Goal: Information Seeking & Learning: Learn about a topic

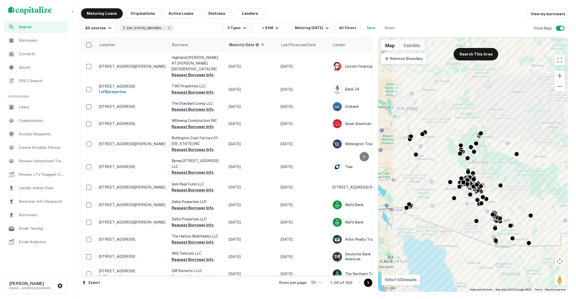
click at [313, 283] on body "Search Borrowers Contacts Saved SREO Search Super Admin Users Organizations Acc…" at bounding box center [288, 149] width 576 height 299
click at [319, 288] on li "100" at bounding box center [316, 288] width 15 height 9
type input "***"
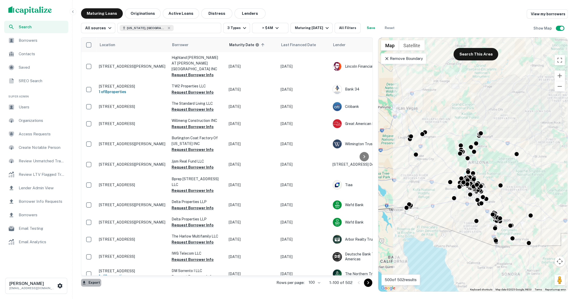
click at [89, 284] on button "Export" at bounding box center [91, 283] width 20 height 8
click at [105, 286] on li "Export as Excel (.xlsx)" at bounding box center [110, 288] width 59 height 9
click at [35, 108] on span "Users" at bounding box center [42, 107] width 46 height 6
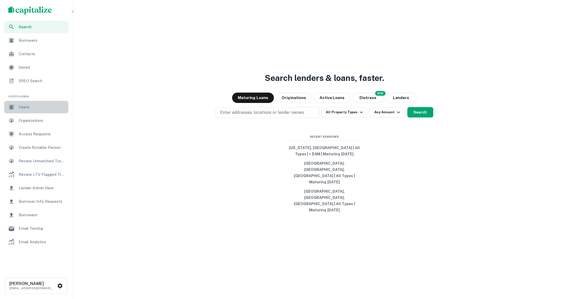
click at [40, 107] on span "Users" at bounding box center [42, 107] width 46 height 6
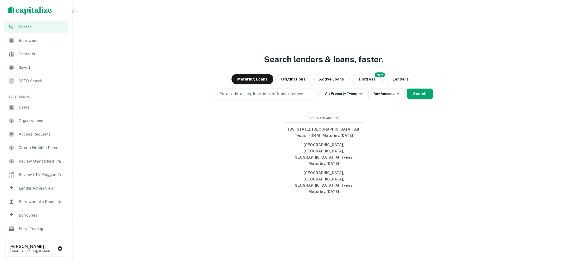
click at [536, 152] on div "Search lenders & loans, faster. Maturing Loans Originations Active Loans NEW Di…" at bounding box center [324, 143] width 498 height 262
click at [299, 97] on p "Enter addresses, locations or lender names" at bounding box center [261, 94] width 84 height 6
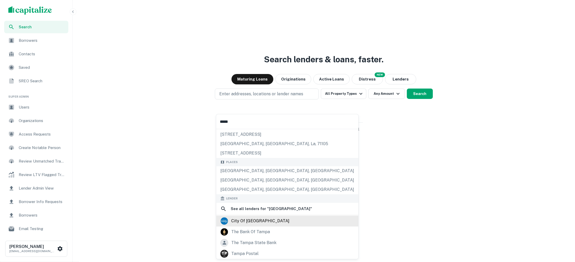
scroll to position [63, 0]
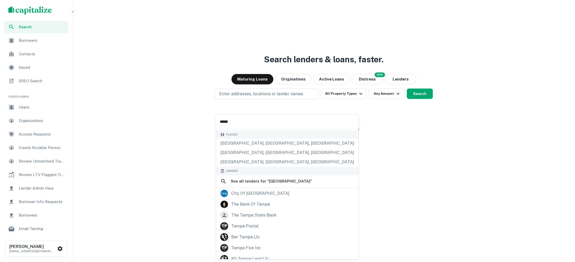
click at [276, 123] on input "*****" at bounding box center [287, 121] width 142 height 15
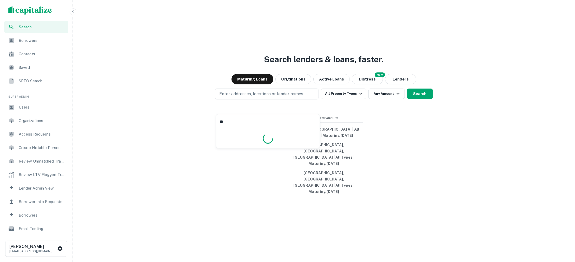
scroll to position [0, 0]
type input "****"
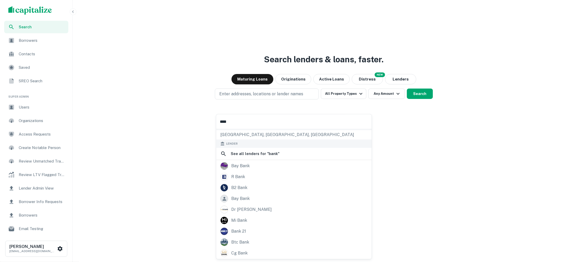
scroll to position [90, 0]
click at [255, 118] on input "****" at bounding box center [293, 121] width 155 height 15
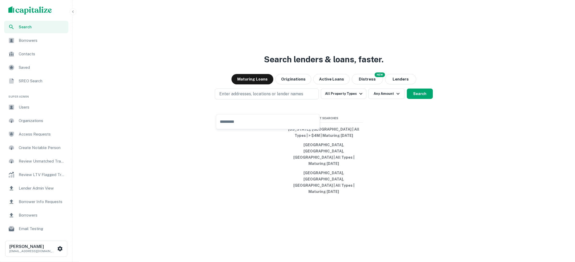
scroll to position [0, 0]
click at [264, 97] on p "Enter addresses, locations or lender names" at bounding box center [261, 94] width 84 height 6
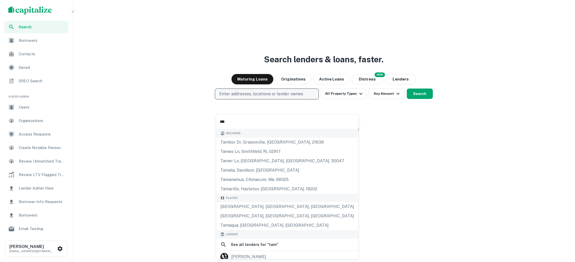
type input "****"
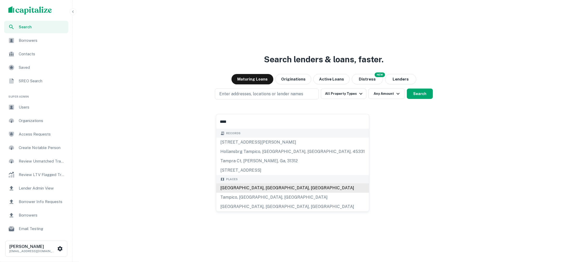
click at [248, 186] on div "Tampa, FL, USA" at bounding box center [292, 187] width 153 height 9
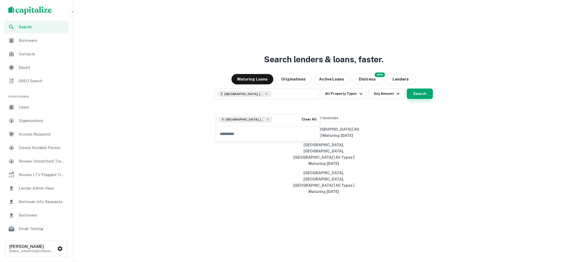
click at [410, 99] on button "Search" at bounding box center [420, 94] width 26 height 10
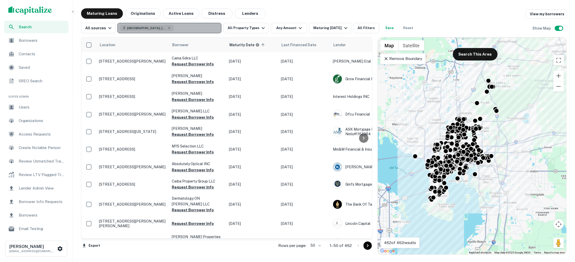
click at [198, 26] on button "Tampa, FL, USA" at bounding box center [169, 28] width 104 height 10
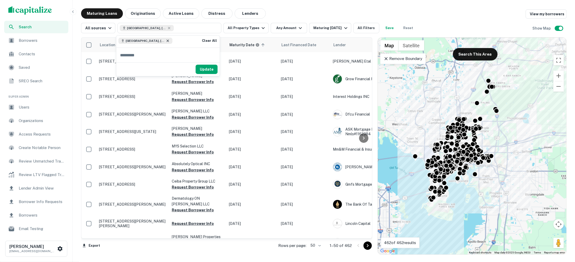
click at [166, 41] on icon at bounding box center [168, 41] width 4 height 4
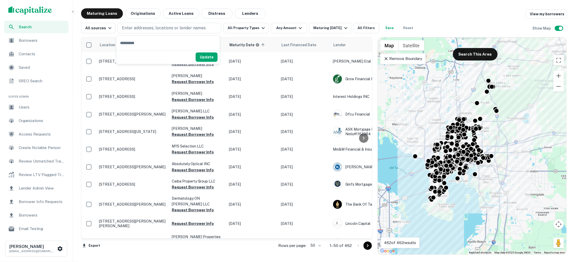
click at [158, 45] on input "text" at bounding box center [167, 43] width 103 height 15
type input "****"
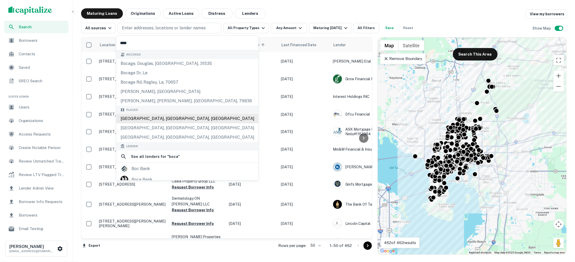
click at [147, 118] on div "Boca Raton, FL, USA" at bounding box center [187, 118] width 142 height 9
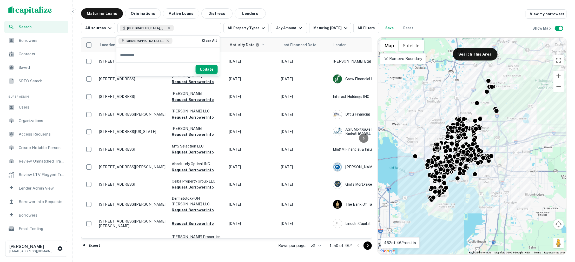
click at [213, 71] on button "Update" at bounding box center [207, 69] width 22 height 9
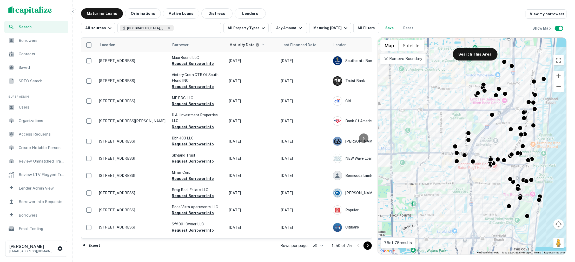
click at [387, 60] on icon at bounding box center [385, 58] width 5 height 5
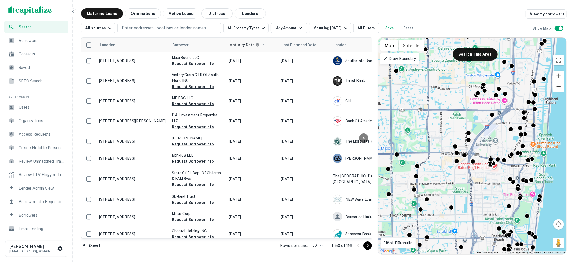
click at [557, 87] on button "Zoom out" at bounding box center [558, 86] width 10 height 10
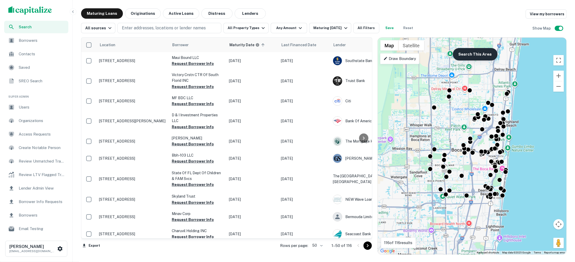
click at [474, 56] on button "Search This Area" at bounding box center [475, 54] width 45 height 12
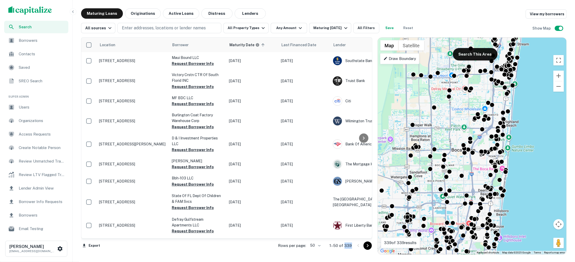
drag, startPoint x: 352, startPoint y: 246, endPoint x: 345, endPoint y: 246, distance: 7.5
click at [345, 246] on div "Rows per page: 50 ** 1–50 of 339" at bounding box center [322, 246] width 100 height 14
click at [340, 5] on div "Search Borrowers Contacts Saved SREO Search Super Admin Users Organizations Acc…" at bounding box center [287, 131] width 575 height 262
click at [262, 27] on icon "button" at bounding box center [263, 28] width 6 height 6
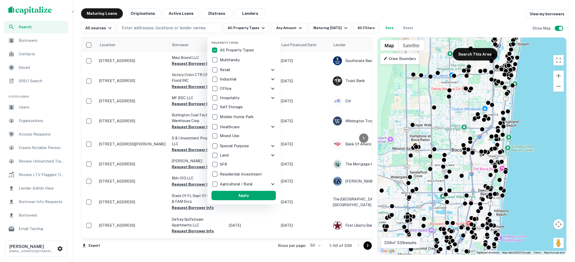
click at [288, 18] on div at bounding box center [287, 131] width 575 height 262
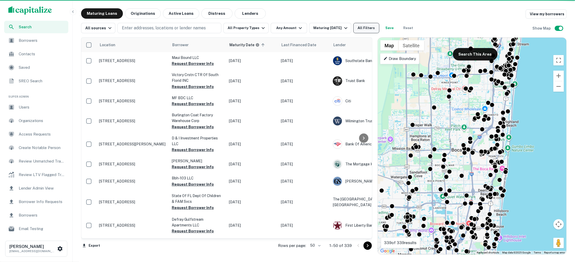
click at [363, 28] on button "All Filters" at bounding box center [366, 28] width 26 height 10
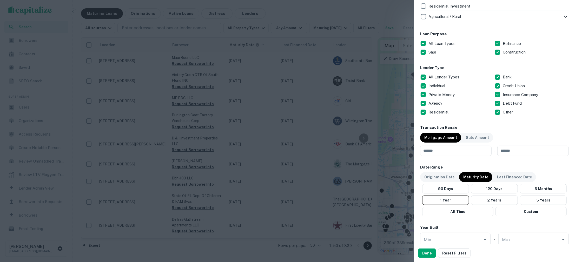
scroll to position [264, 0]
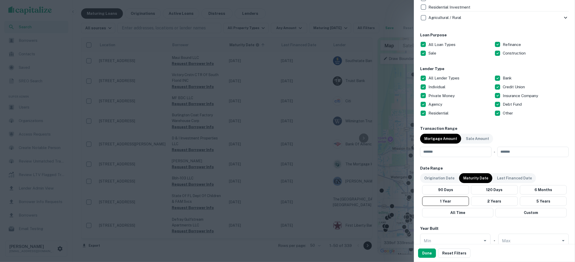
click at [382, 4] on div at bounding box center [287, 131] width 575 height 262
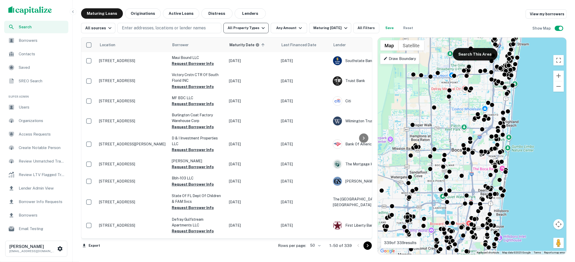
click at [262, 27] on icon "button" at bounding box center [263, 28] width 3 height 2
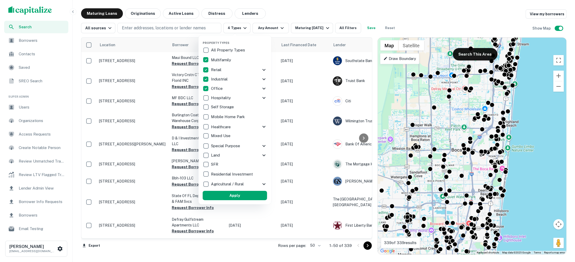
drag, startPoint x: 231, startPoint y: 194, endPoint x: 279, endPoint y: 99, distance: 105.6
click at [231, 194] on button "Apply" at bounding box center [235, 195] width 64 height 9
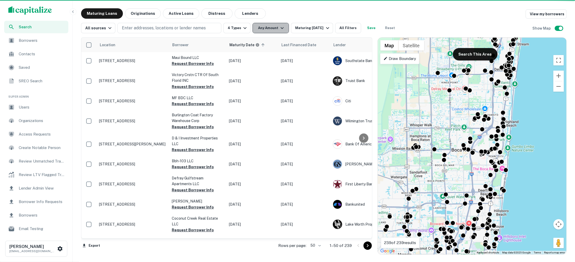
click at [279, 30] on icon "button" at bounding box center [282, 28] width 6 height 6
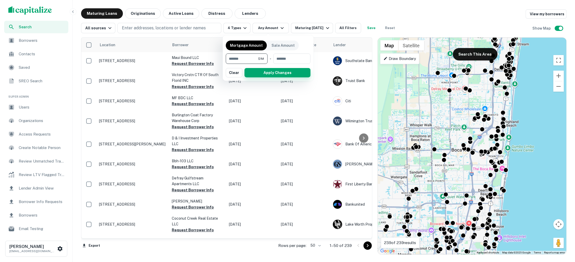
type input "*******"
click at [262, 74] on button "Apply Changes" at bounding box center [277, 72] width 66 height 9
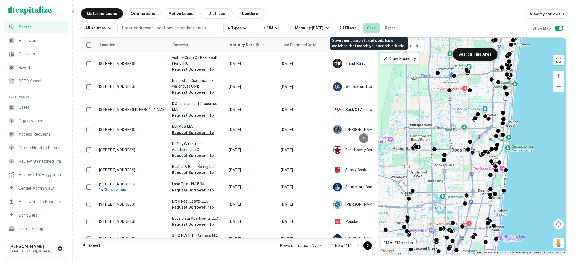
click at [368, 28] on button "Save" at bounding box center [371, 28] width 17 height 10
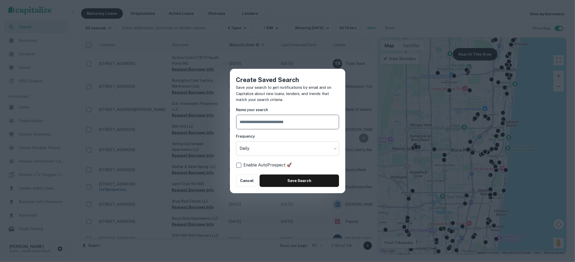
click at [283, 147] on body "Search Borrowers Contacts Saved SREO Search Super Admin Users Organizations Acc…" at bounding box center [287, 131] width 575 height 262
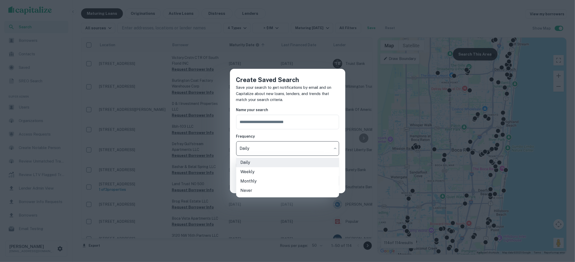
click at [267, 189] on li "Never" at bounding box center [287, 190] width 103 height 9
type input "*****"
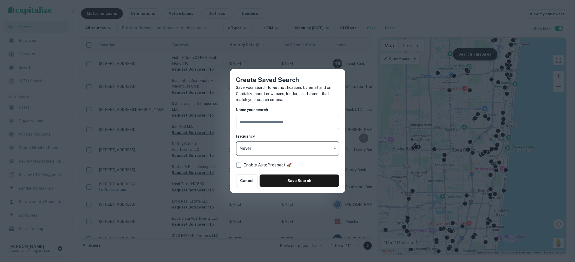
click at [262, 122] on input "text" at bounding box center [287, 122] width 103 height 15
type input "*******"
click at [291, 180] on button "Save Search" at bounding box center [298, 181] width 79 height 12
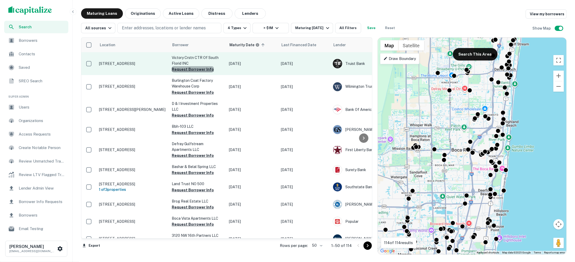
click at [199, 69] on button "Request Borrower Info" at bounding box center [193, 69] width 42 height 6
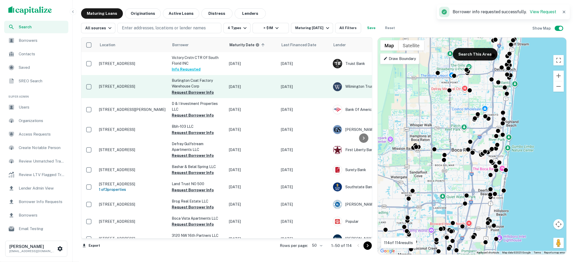
click at [194, 95] on button "Request Borrower Info" at bounding box center [193, 92] width 42 height 6
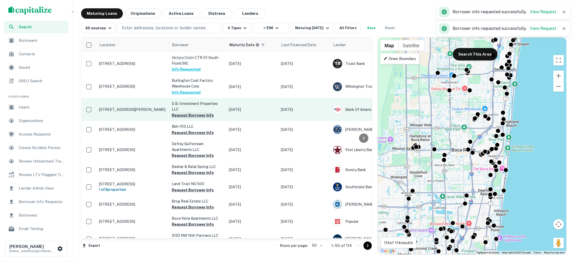
click at [193, 118] on button "Request Borrower Info" at bounding box center [193, 115] width 42 height 6
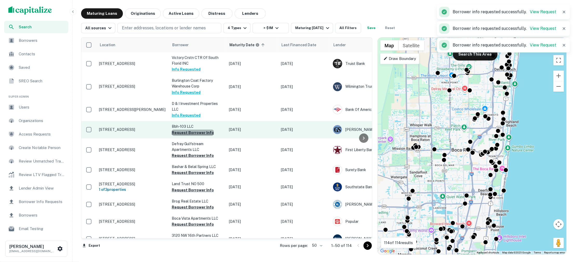
click at [193, 136] on button "Request Borrower Info" at bounding box center [193, 133] width 42 height 6
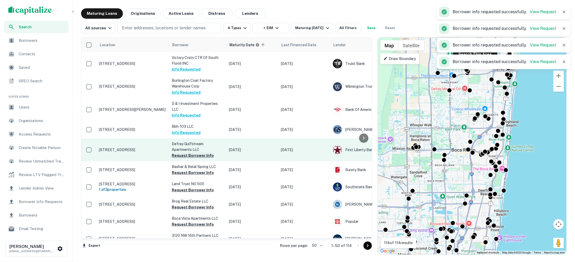
click at [192, 159] on button "Request Borrower Info" at bounding box center [193, 155] width 42 height 6
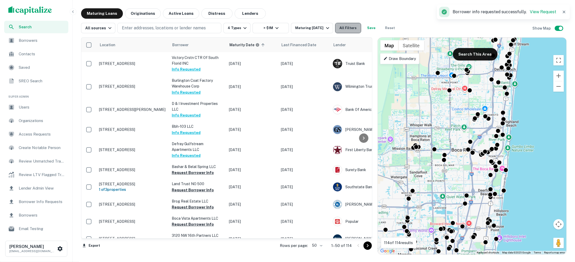
click at [345, 29] on button "All Filters" at bounding box center [348, 28] width 26 height 10
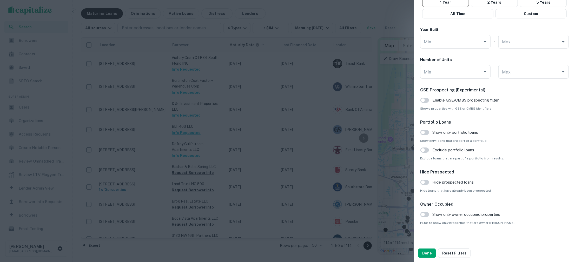
scroll to position [479, 0]
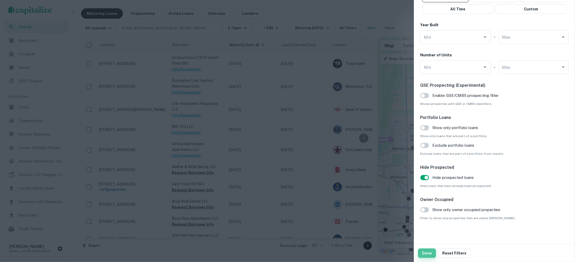
click at [425, 254] on button "Done" at bounding box center [427, 253] width 18 height 9
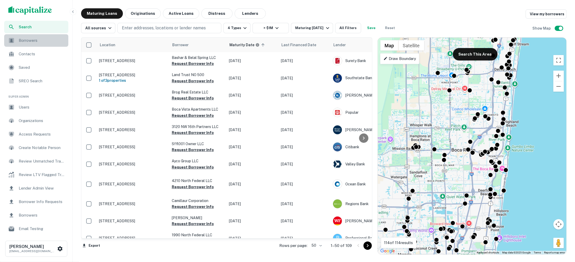
click at [30, 40] on span "Borrowers" at bounding box center [42, 40] width 46 height 6
click at [141, 14] on button "Originations" at bounding box center [143, 13] width 36 height 10
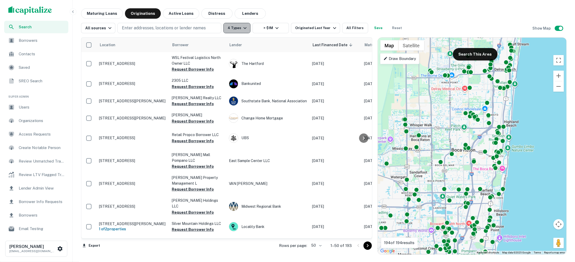
click at [243, 30] on icon "button" at bounding box center [245, 28] width 6 height 6
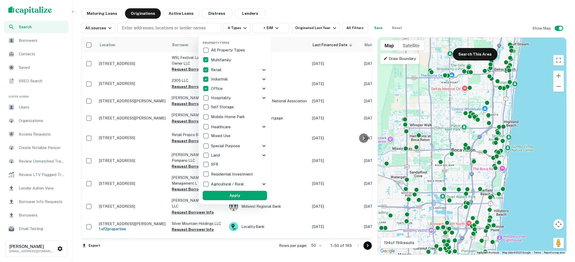
click at [317, 5] on div at bounding box center [287, 131] width 575 height 262
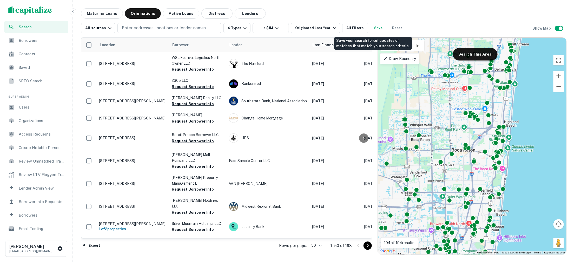
click at [370, 28] on button "Save" at bounding box center [378, 28] width 17 height 10
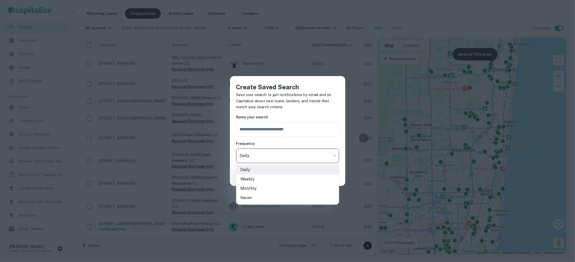
click at [256, 158] on body "Search Borrowers Contacts Saved SREO Search Super Admin Users Organizations Acc…" at bounding box center [287, 131] width 575 height 262
click at [255, 176] on li "Weekly" at bounding box center [287, 179] width 103 height 9
type input "******"
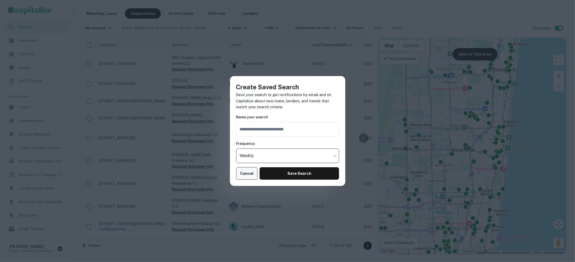
click at [245, 176] on button "Cancel" at bounding box center [247, 173] width 22 height 12
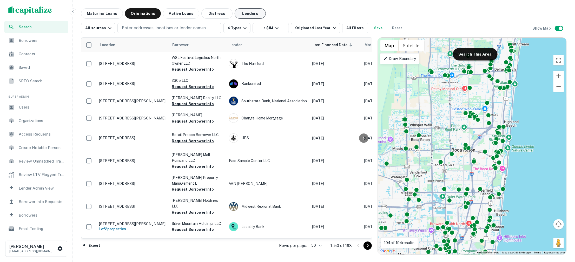
click at [254, 12] on button "Lenders" at bounding box center [250, 13] width 31 height 10
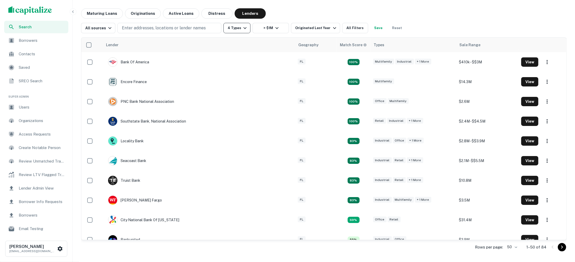
click at [244, 30] on icon "button" at bounding box center [245, 28] width 6 height 6
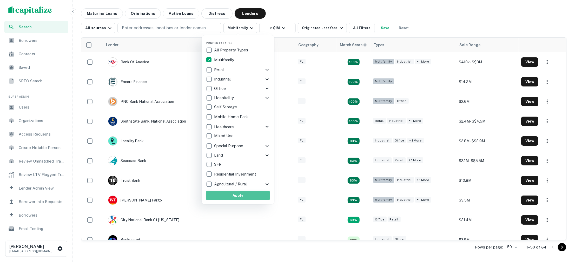
click at [244, 193] on button "Apply" at bounding box center [238, 195] width 64 height 9
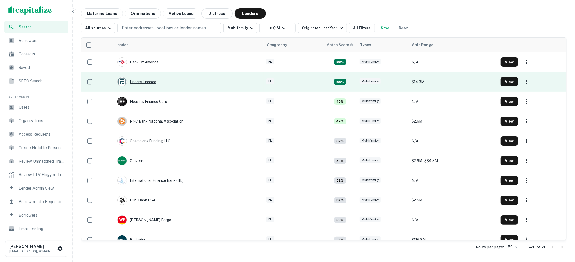
click at [152, 79] on div "Encore Finance" at bounding box center [136, 81] width 39 height 9
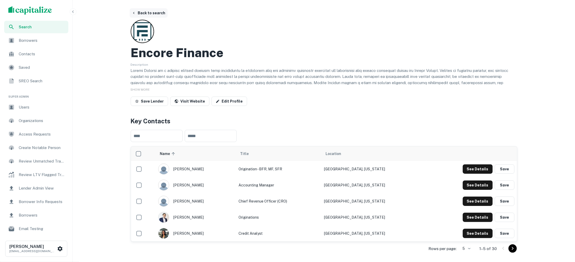
click at [159, 14] on button "Back to search" at bounding box center [149, 12] width 38 height 9
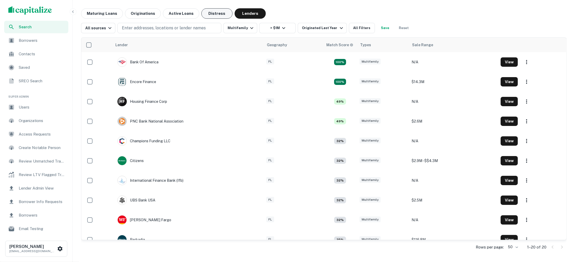
click at [211, 14] on button "Distress" at bounding box center [216, 13] width 31 height 10
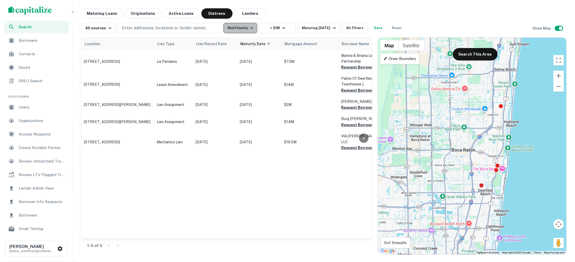
click at [249, 27] on icon "button" at bounding box center [252, 28] width 6 height 6
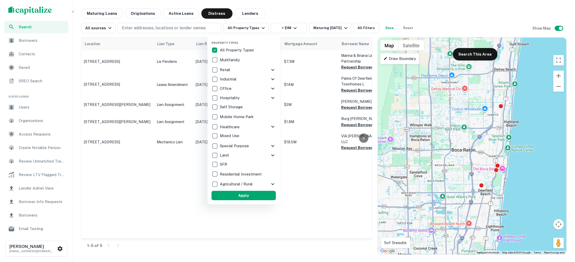
click at [240, 197] on button "Apply" at bounding box center [243, 195] width 64 height 9
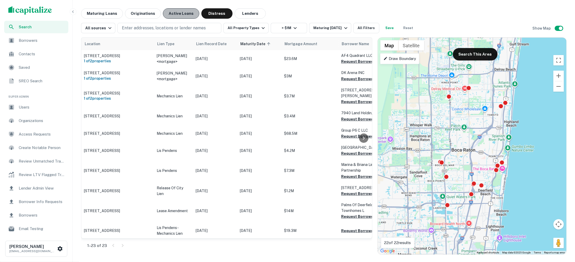
click at [180, 12] on button "Active Loans" at bounding box center [181, 13] width 36 height 10
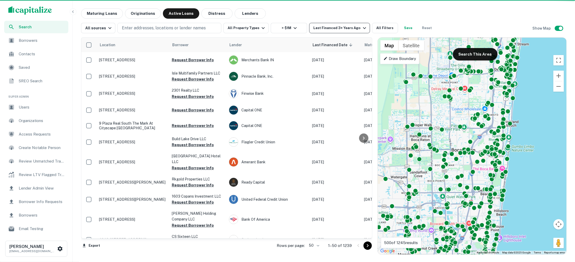
click at [361, 28] on icon "button" at bounding box center [364, 28] width 6 height 6
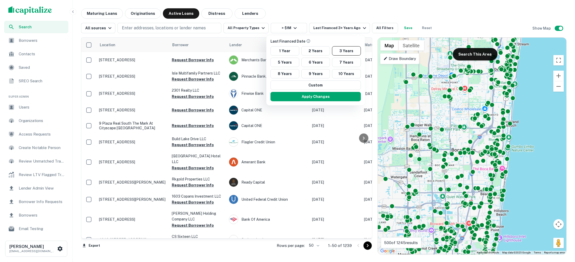
click at [250, 59] on div at bounding box center [287, 131] width 575 height 262
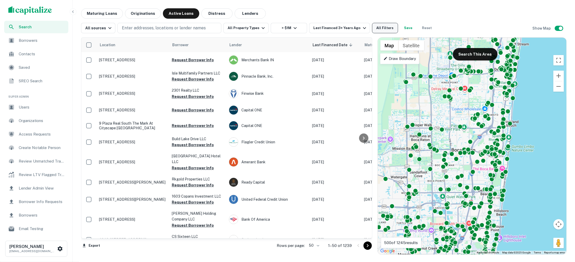
click at [377, 25] on button "All Filters" at bounding box center [385, 28] width 26 height 10
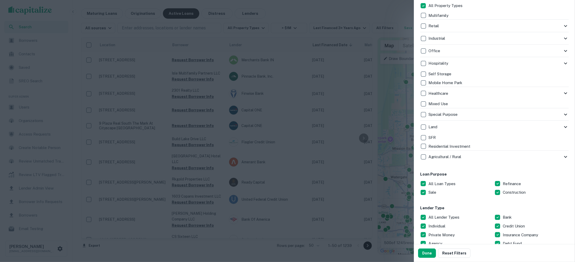
scroll to position [159, 0]
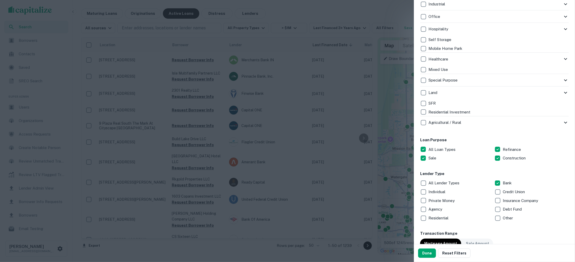
click at [424, 255] on button "Done" at bounding box center [427, 253] width 18 height 9
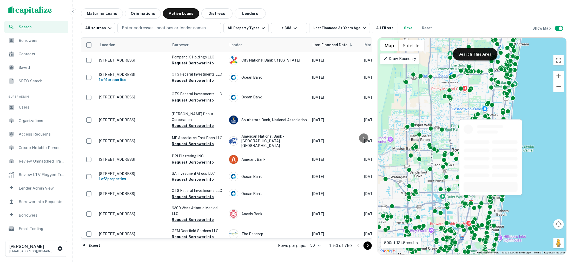
scroll to position [339, 0]
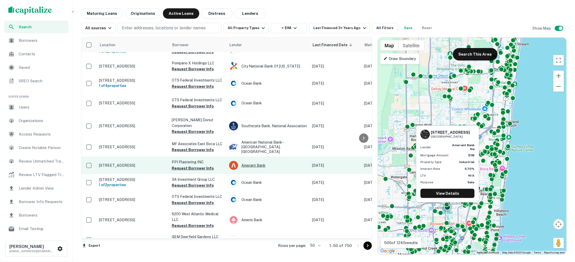
click at [254, 161] on div "Amerant Bank" at bounding box center [268, 165] width 78 height 9
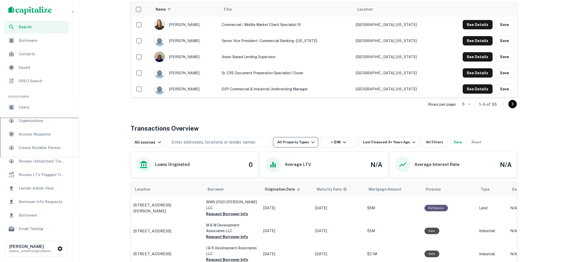
scroll to position [145, 0]
click at [411, 140] on icon "button" at bounding box center [414, 142] width 6 height 6
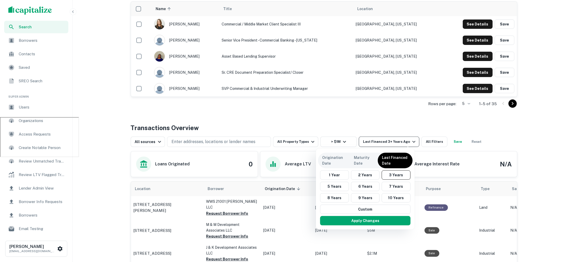
click at [408, 140] on div at bounding box center [287, 131] width 575 height 262
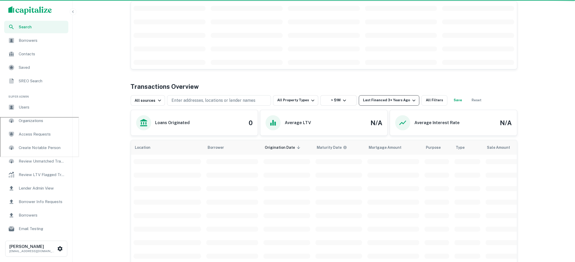
click at [408, 140] on th "Mortgage Amount" at bounding box center [393, 147] width 57 height 15
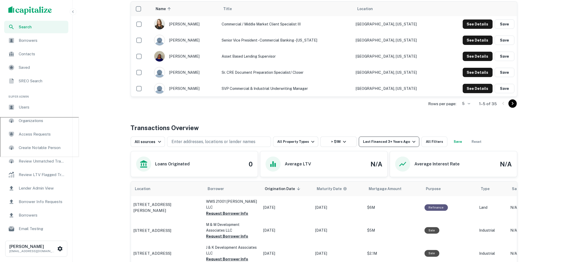
click at [411, 143] on icon "button" at bounding box center [414, 142] width 6 height 6
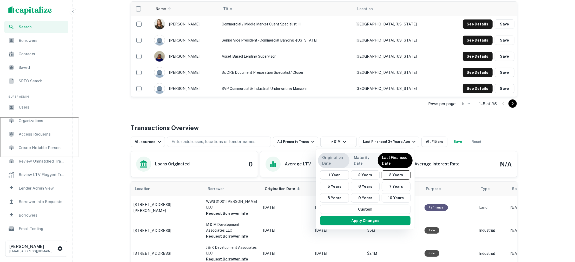
click at [338, 158] on p "Origination Date" at bounding box center [333, 160] width 23 height 11
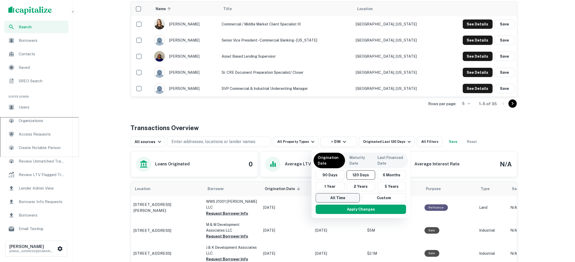
click at [351, 199] on button "All Time" at bounding box center [338, 197] width 44 height 9
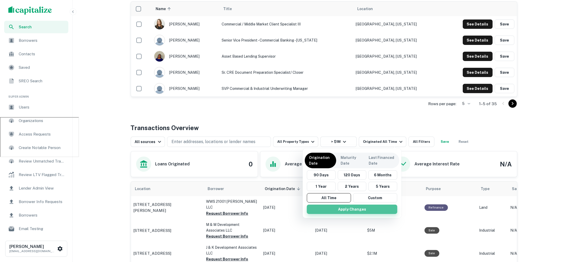
click at [357, 209] on button "Apply Changes" at bounding box center [352, 209] width 90 height 9
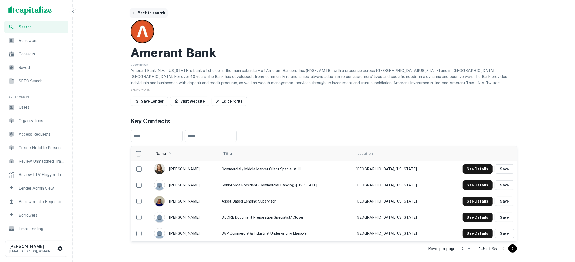
click at [149, 16] on button "Back to search" at bounding box center [149, 12] width 38 height 9
click at [149, 12] on button "Back to search" at bounding box center [149, 12] width 38 height 9
click at [159, 10] on button "Back to search" at bounding box center [149, 12] width 38 height 9
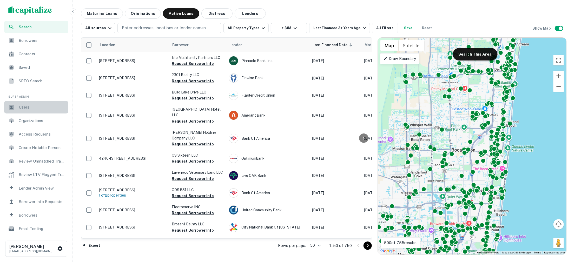
click at [38, 109] on span "Users" at bounding box center [42, 107] width 46 height 6
